Goal: Navigation & Orientation: Find specific page/section

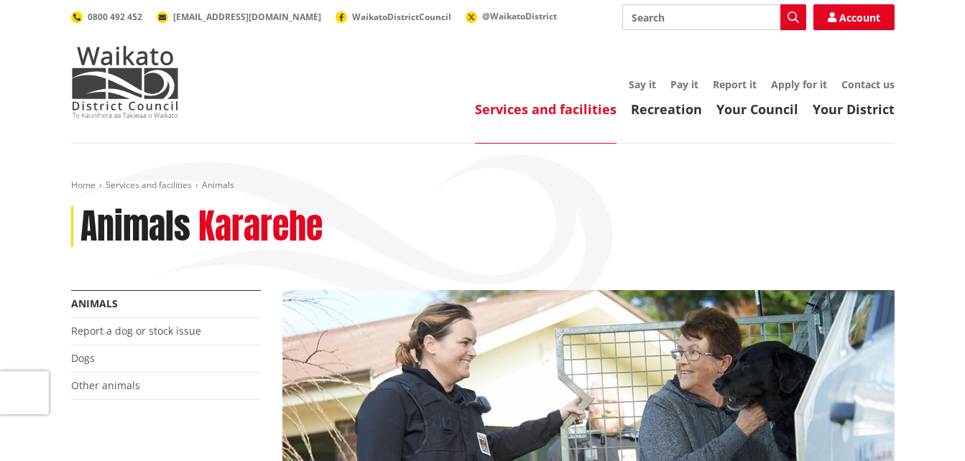
click at [81, 359] on link "Dogs" at bounding box center [83, 358] width 24 height 14
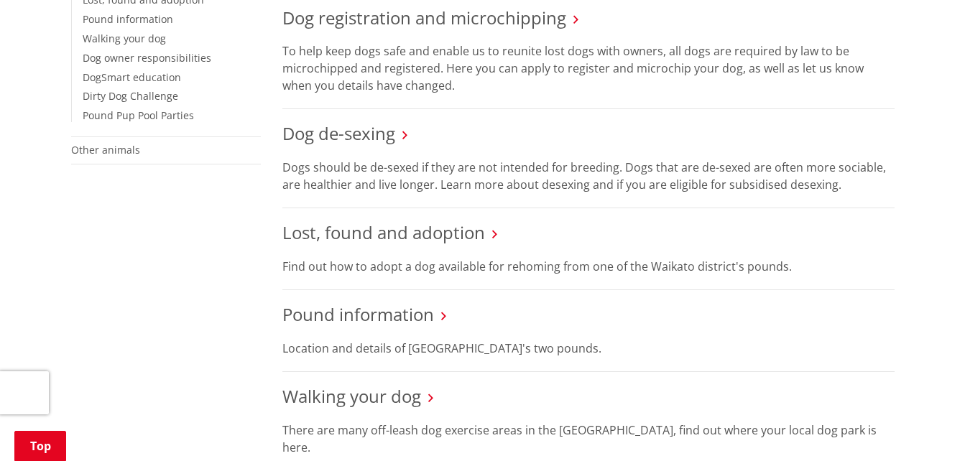
scroll to position [417, 0]
click at [440, 233] on link "Lost, found and adoption" at bounding box center [383, 232] width 203 height 24
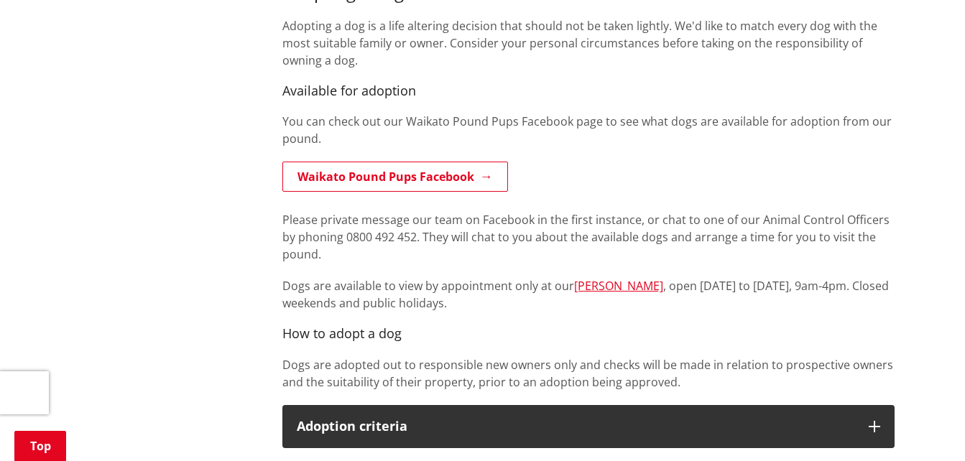
scroll to position [741, 0]
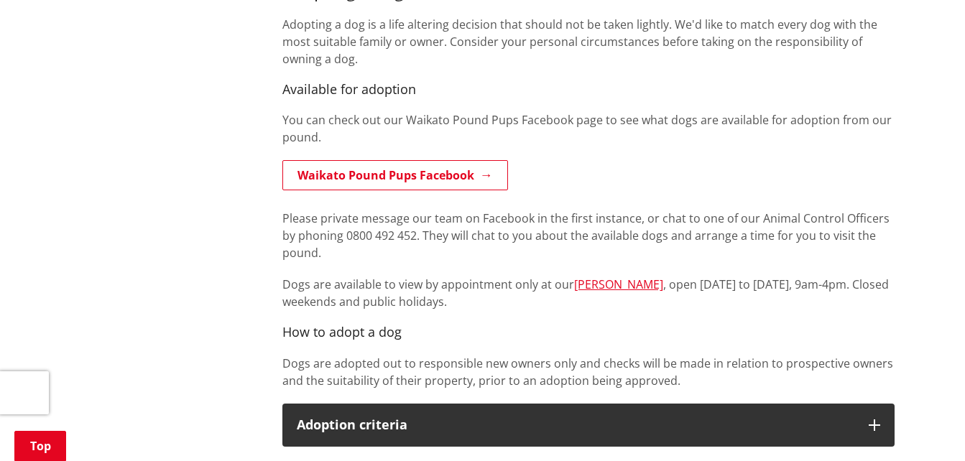
click at [413, 170] on link "Waikato Pound Pups Facebook" at bounding box center [395, 175] width 226 height 30
